Goal: Task Accomplishment & Management: Complete application form

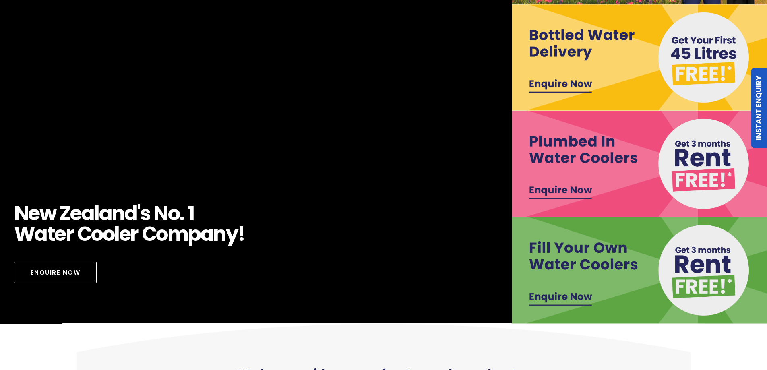
scroll to position [148, 0]
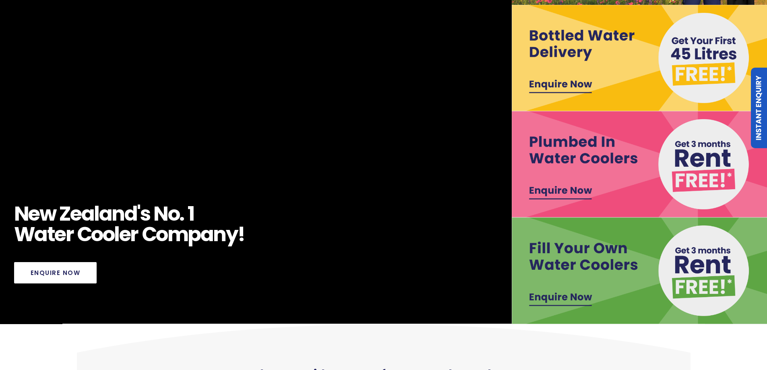
click at [64, 268] on link "Enquire Now" at bounding box center [55, 272] width 83 height 21
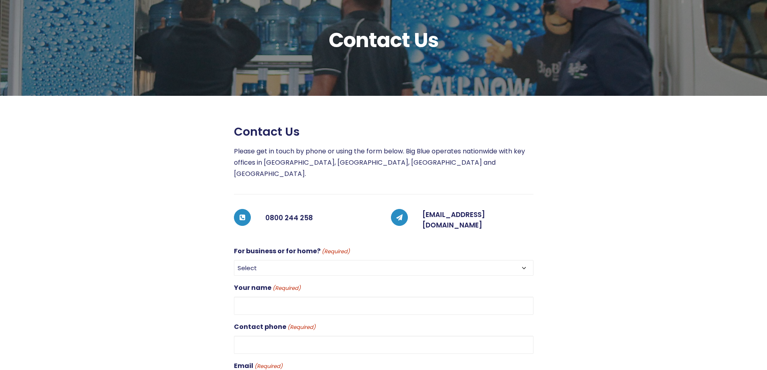
scroll to position [67, 0]
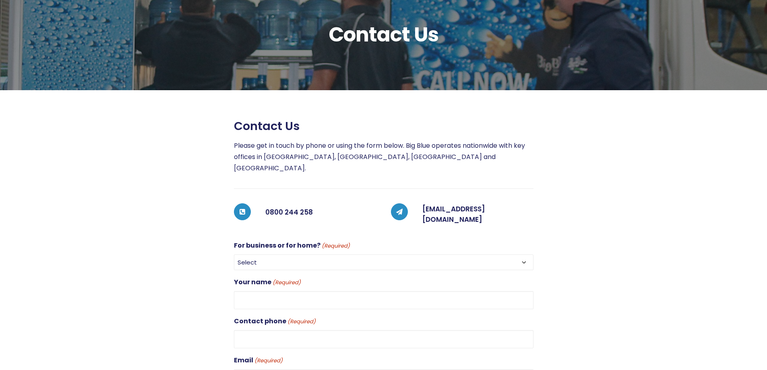
click at [398, 254] on select "Select For Business For Home" at bounding box center [383, 262] width 299 height 16
select select "For Home"
click at [234, 254] on select "Select For Business For Home" at bounding box center [383, 262] width 299 height 16
click at [321, 291] on input "Your name (Required)" at bounding box center [383, 300] width 299 height 18
type input "[PERSON_NAME]"
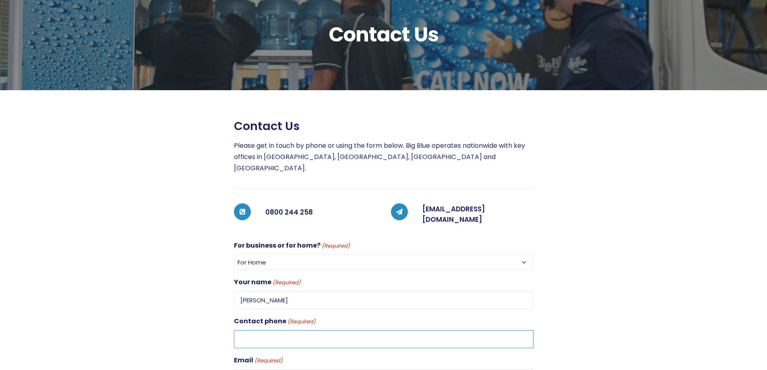
click at [287, 330] on input "Contact phone (Required)" at bounding box center [383, 339] width 299 height 18
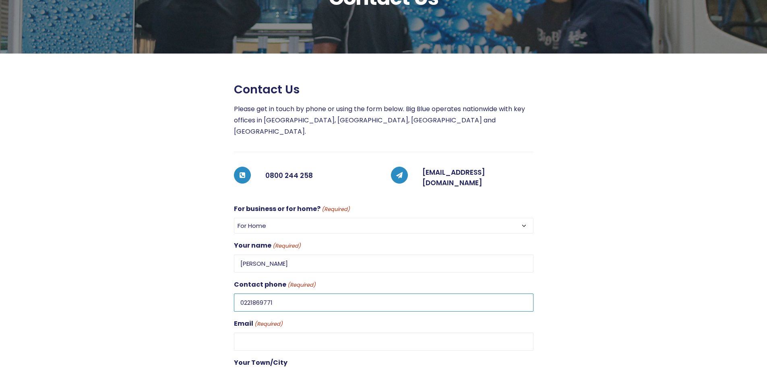
scroll to position [107, 0]
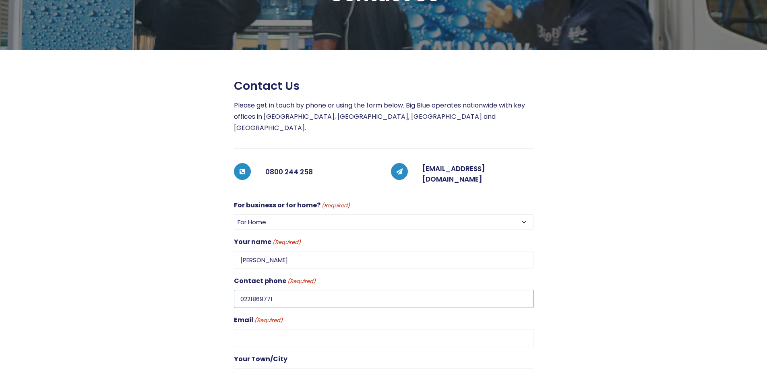
type input "0221869771"
click at [303, 329] on input "Email (Required)" at bounding box center [383, 338] width 299 height 18
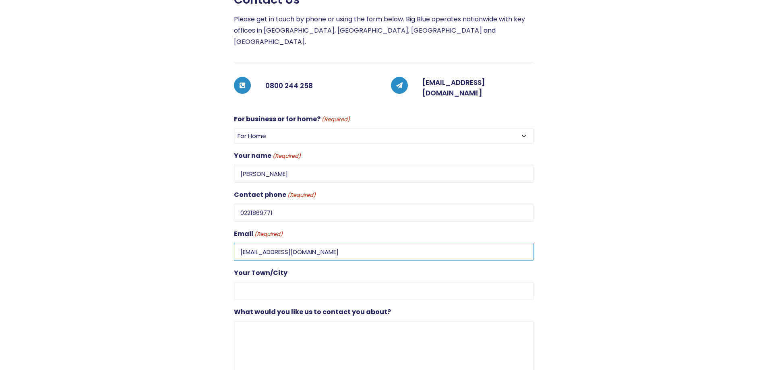
scroll to position [201, 0]
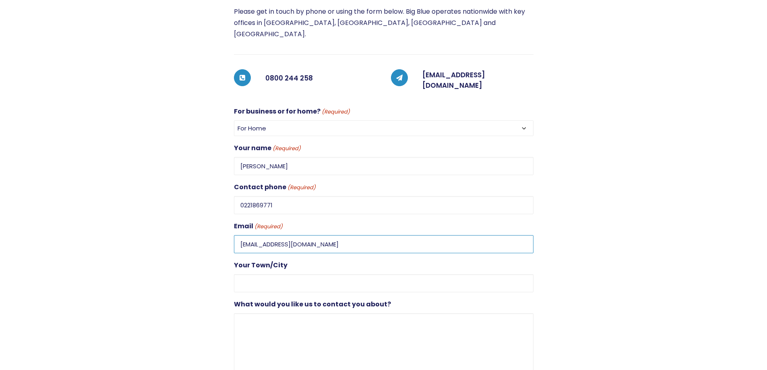
type input "[EMAIL_ADDRESS][DOMAIN_NAME]"
click at [299, 274] on input "Your Town/City" at bounding box center [383, 283] width 299 height 18
type input "[GEOGRAPHIC_DATA]"
click at [293, 313] on textarea "What would you like us to contact you about?" at bounding box center [383, 351] width 299 height 77
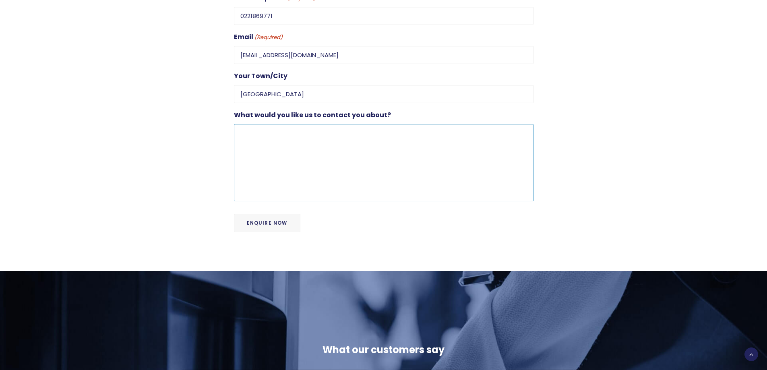
scroll to position [375, 0]
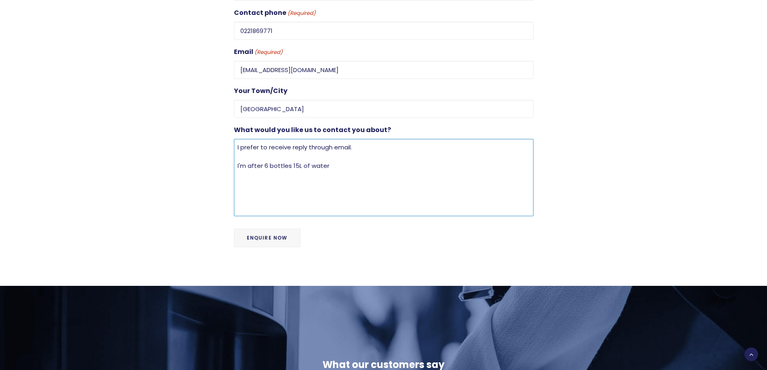
click at [236, 151] on textarea "I prefer to receive reply through email. I'm after 6 bottles 15L of water" at bounding box center [383, 177] width 299 height 77
click at [275, 148] on textarea "I prefer to receive reply through email. i want to know what is the minimum ord…" at bounding box center [383, 177] width 299 height 77
click at [284, 161] on textarea "I prefer to receive reply through email. i want to enquire what is the minimum …" at bounding box center [383, 177] width 299 height 77
drag, startPoint x: 269, startPoint y: 158, endPoint x: 293, endPoint y: 159, distance: 24.6
click at [293, 159] on textarea "I prefer to receive reply through email. i want to enquire what is the minimum …" at bounding box center [383, 177] width 299 height 77
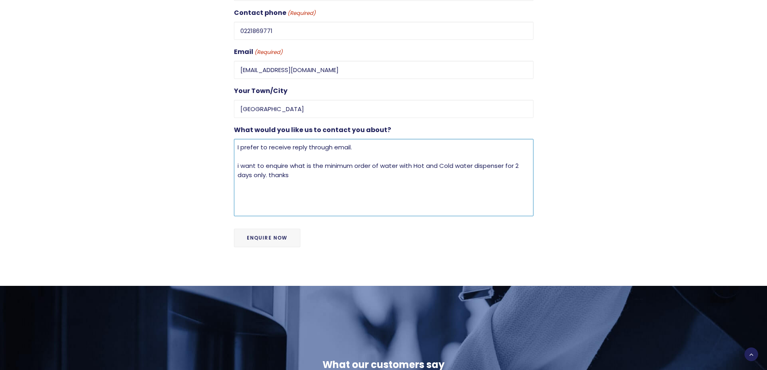
click at [355, 139] on textarea "I prefer to receive reply through email. i want to enquire what is the minimum …" at bounding box center [383, 177] width 299 height 77
type textarea "I prefer to receive reply through email. please i want to enquire what is the m…"
click at [287, 229] on input "Enquire Now" at bounding box center [267, 238] width 66 height 19
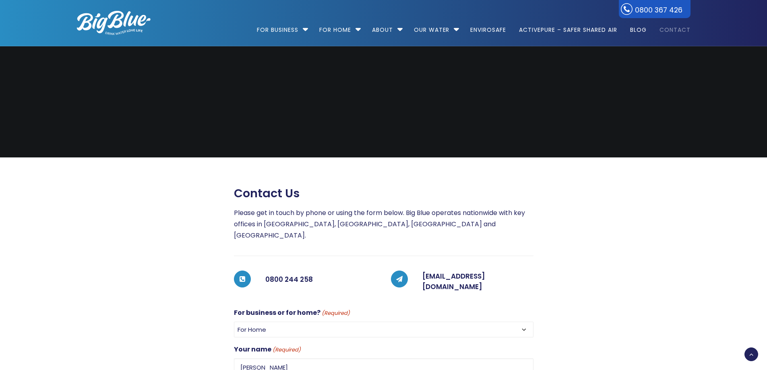
select select "For Home"
